Goal: Information Seeking & Learning: Learn about a topic

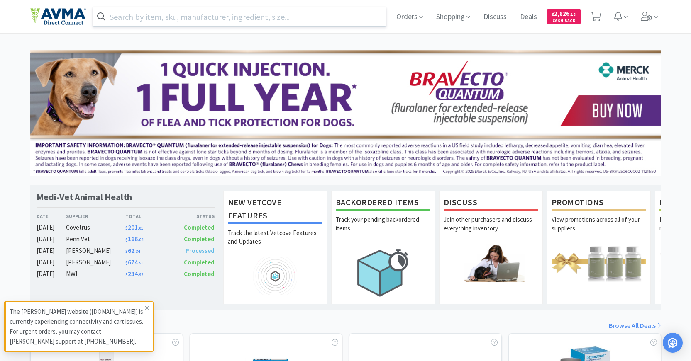
click at [219, 13] on input "text" at bounding box center [239, 16] width 293 height 19
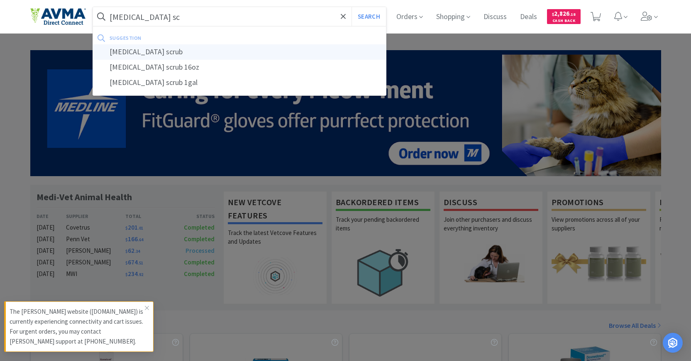
click at [337, 46] on div "[MEDICAL_DATA] scrub" at bounding box center [239, 51] width 293 height 15
type input "[MEDICAL_DATA] scrub"
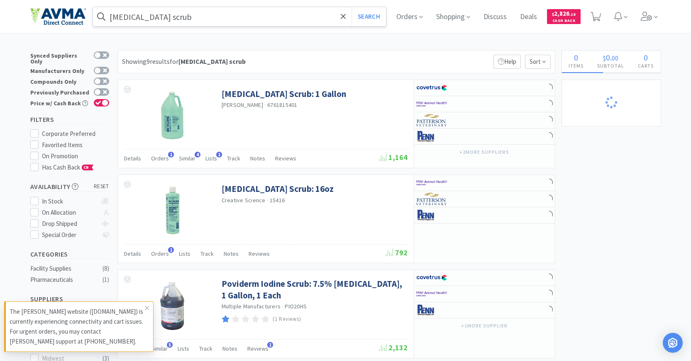
select select "1"
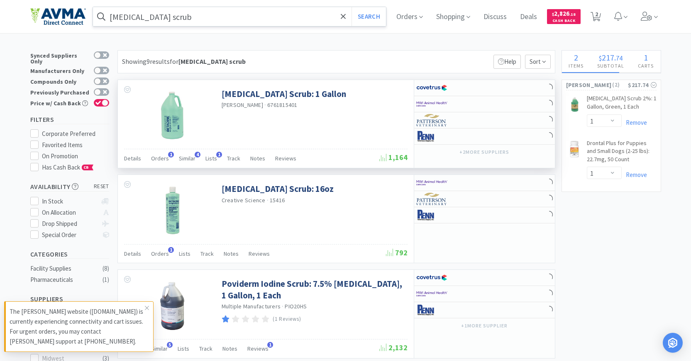
scroll to position [83, 0]
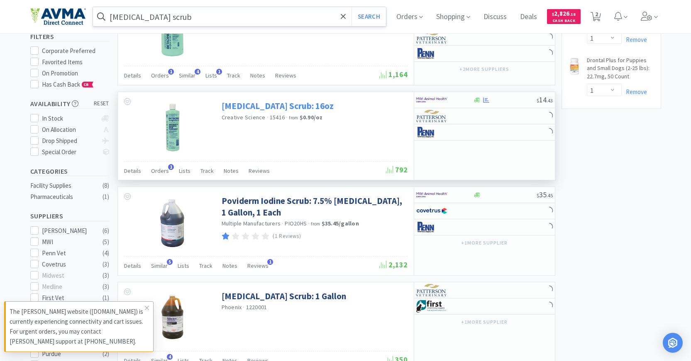
select select "2"
select select "1"
select select "2"
select select "1"
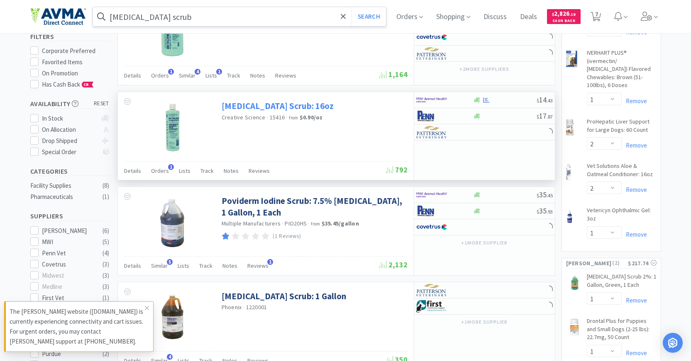
select select "8"
select select "1"
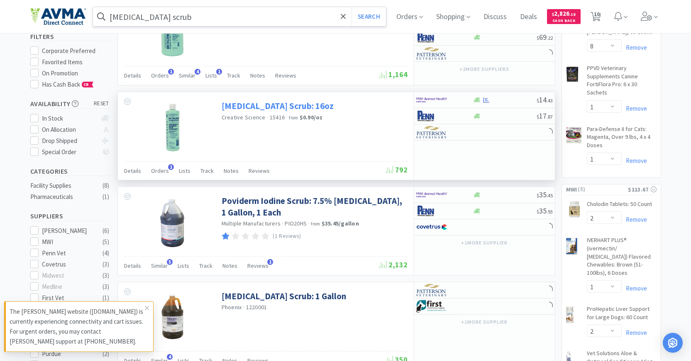
click at [286, 105] on link "[MEDICAL_DATA] Scrub: 16oz" at bounding box center [278, 105] width 112 height 11
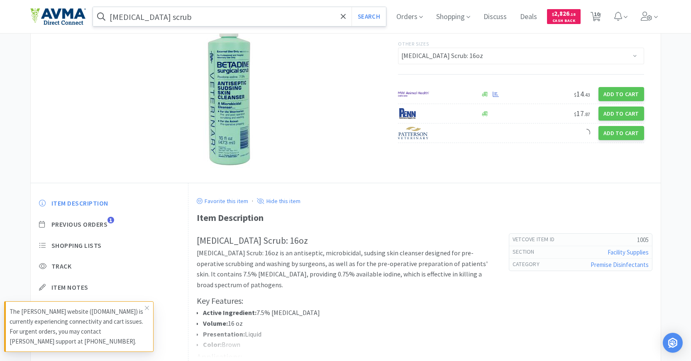
scroll to position [125, 0]
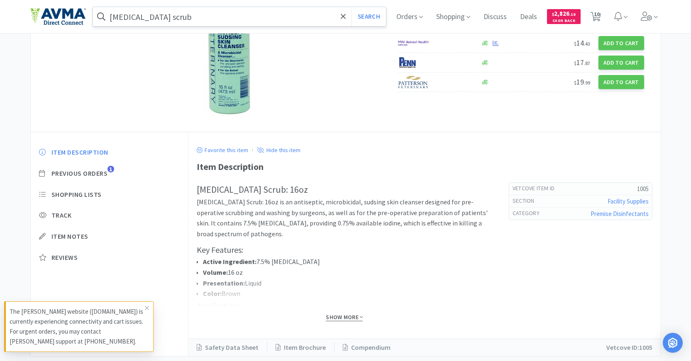
click at [335, 318] on span "Show More" at bounding box center [344, 318] width 37 height 8
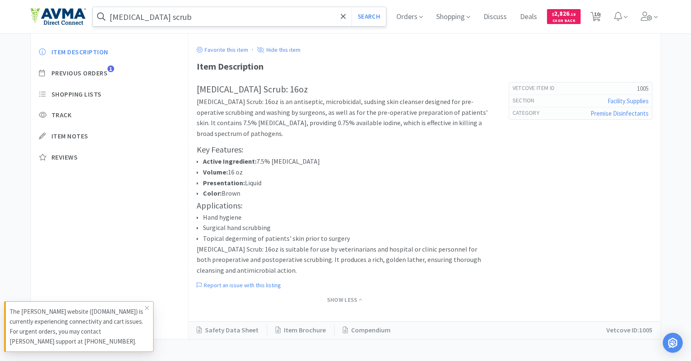
scroll to position [226, 0]
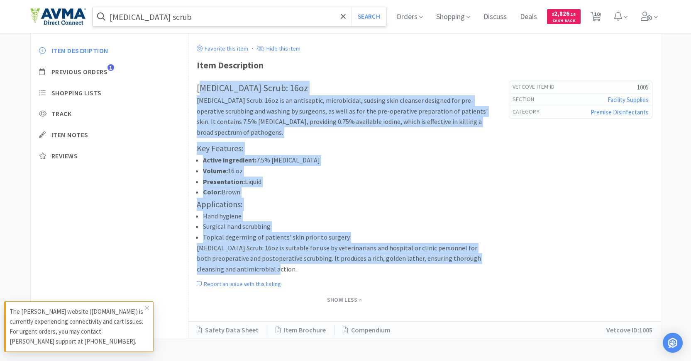
drag, startPoint x: 200, startPoint y: 86, endPoint x: 361, endPoint y: 269, distance: 243.2
click at [361, 269] on div "[MEDICAL_DATA] Scrub: 16oz [MEDICAL_DATA] Scrub: 16oz is an antiseptic, microbi…" at bounding box center [345, 178] width 296 height 194
copy div "etadine Scrub: 16oz [MEDICAL_DATA] Scrub: 16oz is an antiseptic, microbicidal, …"
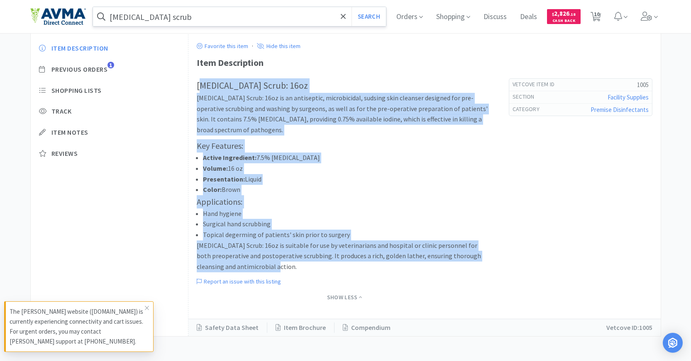
scroll to position [229, 0]
click at [303, 329] on link "Item Brochure" at bounding box center [300, 327] width 67 height 11
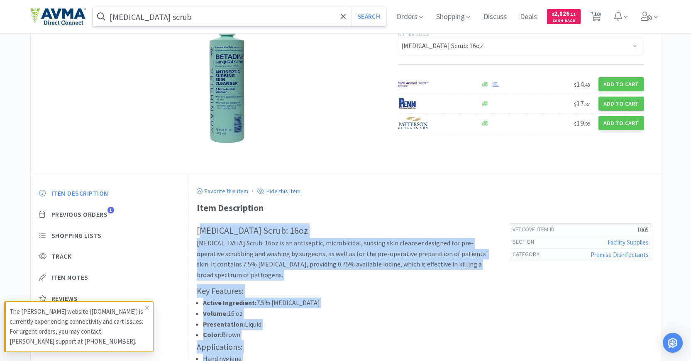
scroll to position [0, 0]
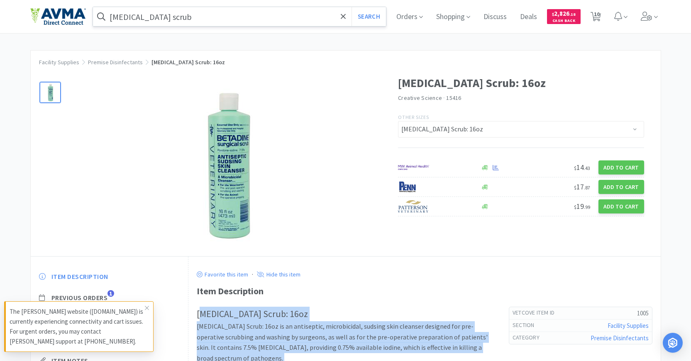
click at [217, 170] on img at bounding box center [227, 165] width 166 height 166
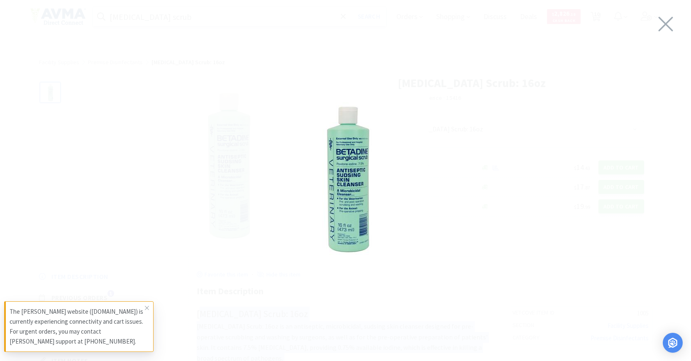
click at [594, 82] on div at bounding box center [345, 178] width 691 height 341
